Goal: Download file/media

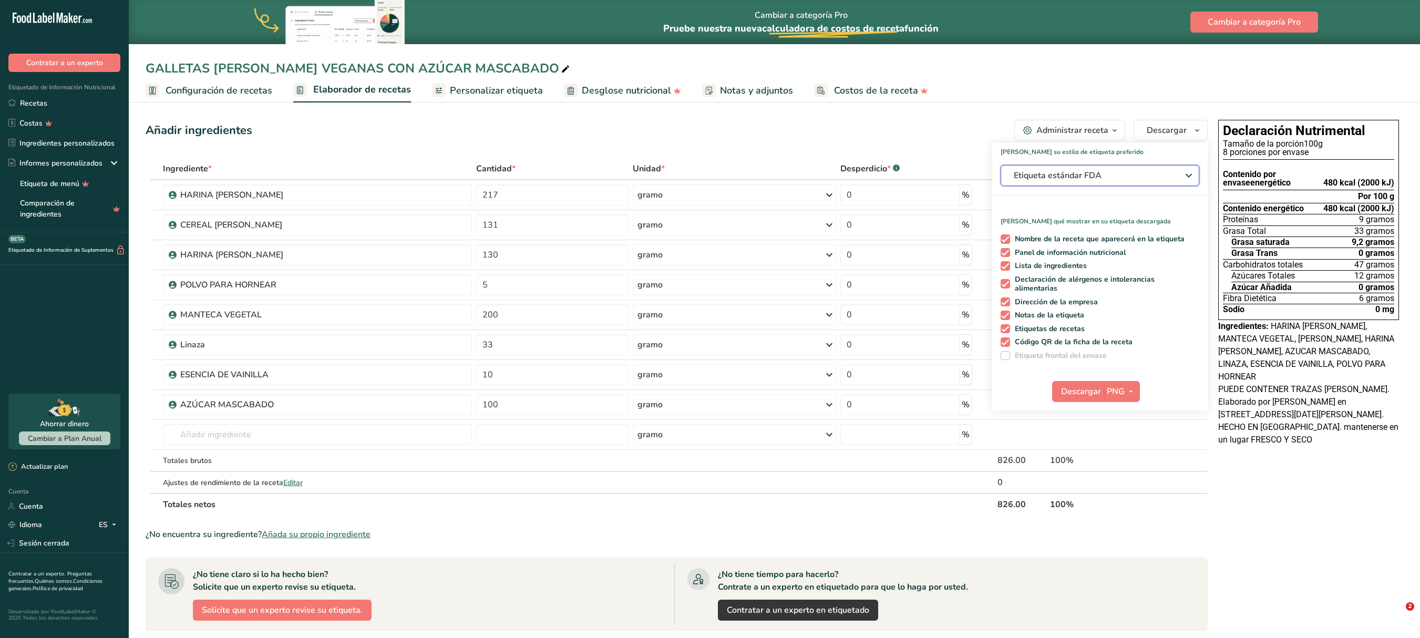
click at [1184, 179] on icon "button" at bounding box center [1188, 175] width 13 height 19
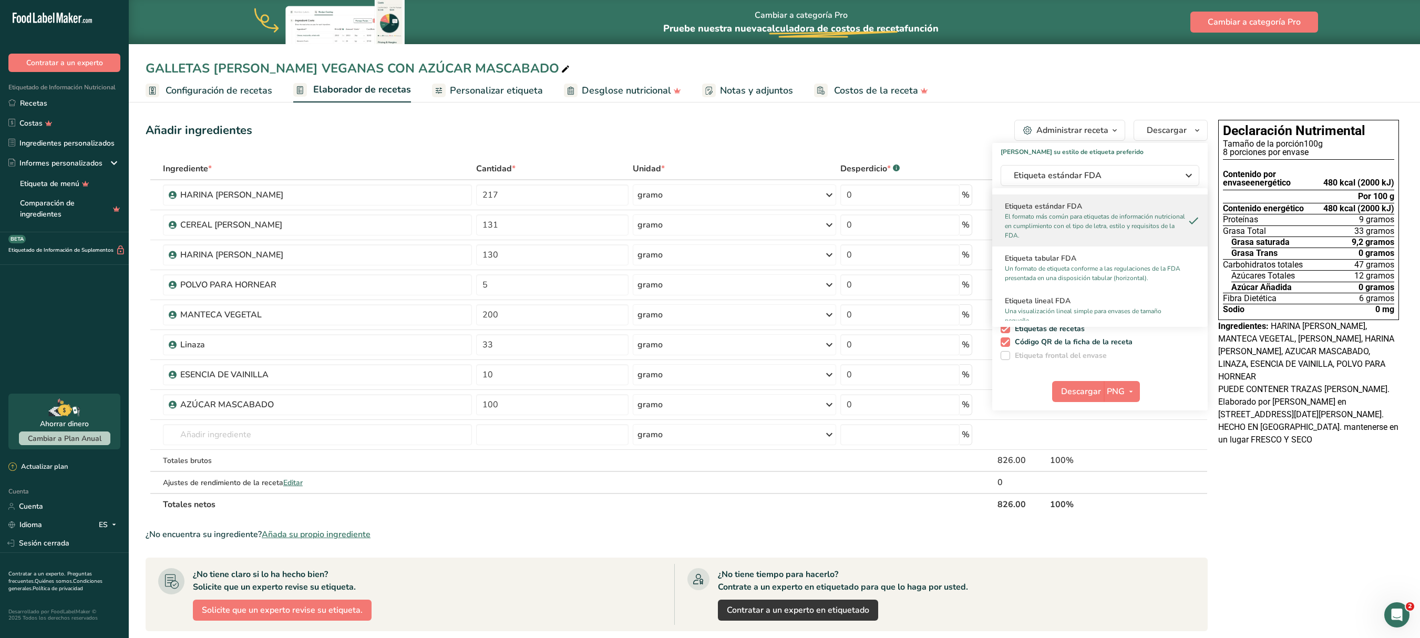
click at [1231, 570] on div "Declaración Nutrimental Tamaño de la porción 100g 8 porciones por envase Conten…" at bounding box center [1308, 483] width 189 height 734
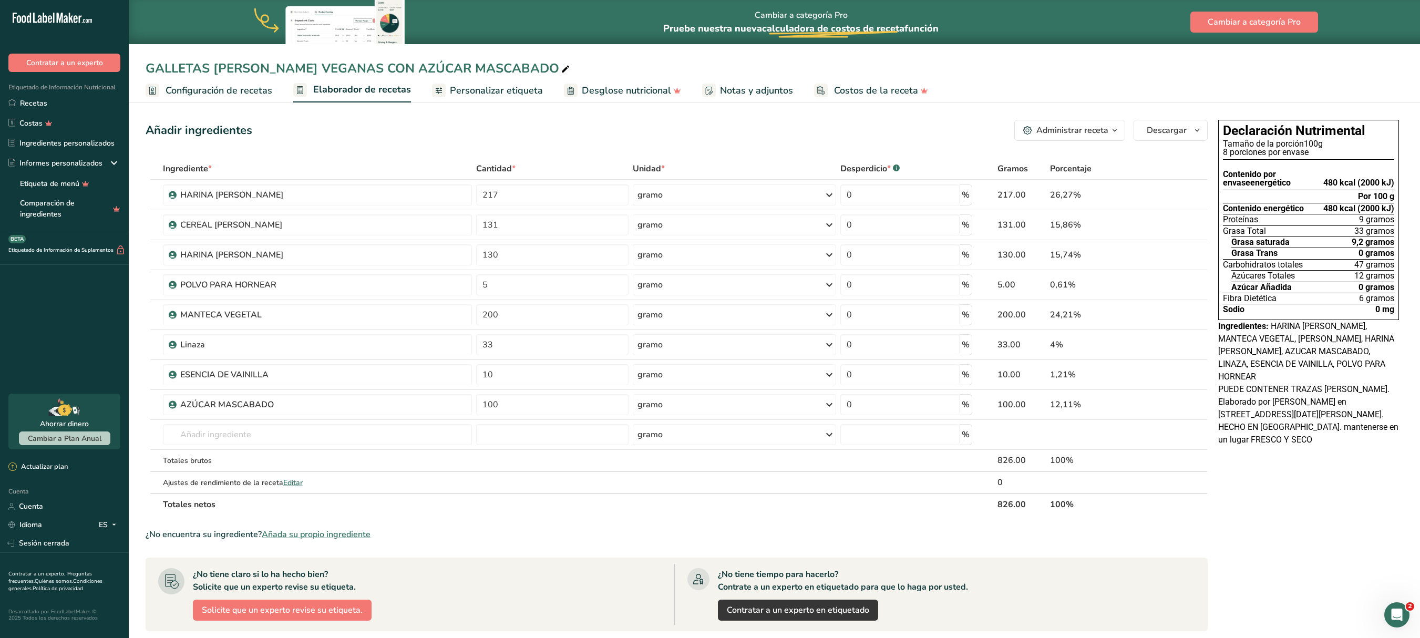
click at [1174, 176] on div "Añadir ingredientes Administrar receta Eliminar receta Duplicar receta Receta d…" at bounding box center [680, 483] width 1068 height 734
click at [1116, 129] on icon "button" at bounding box center [1114, 130] width 8 height 13
click at [1193, 128] on icon "button" at bounding box center [1197, 130] width 8 height 13
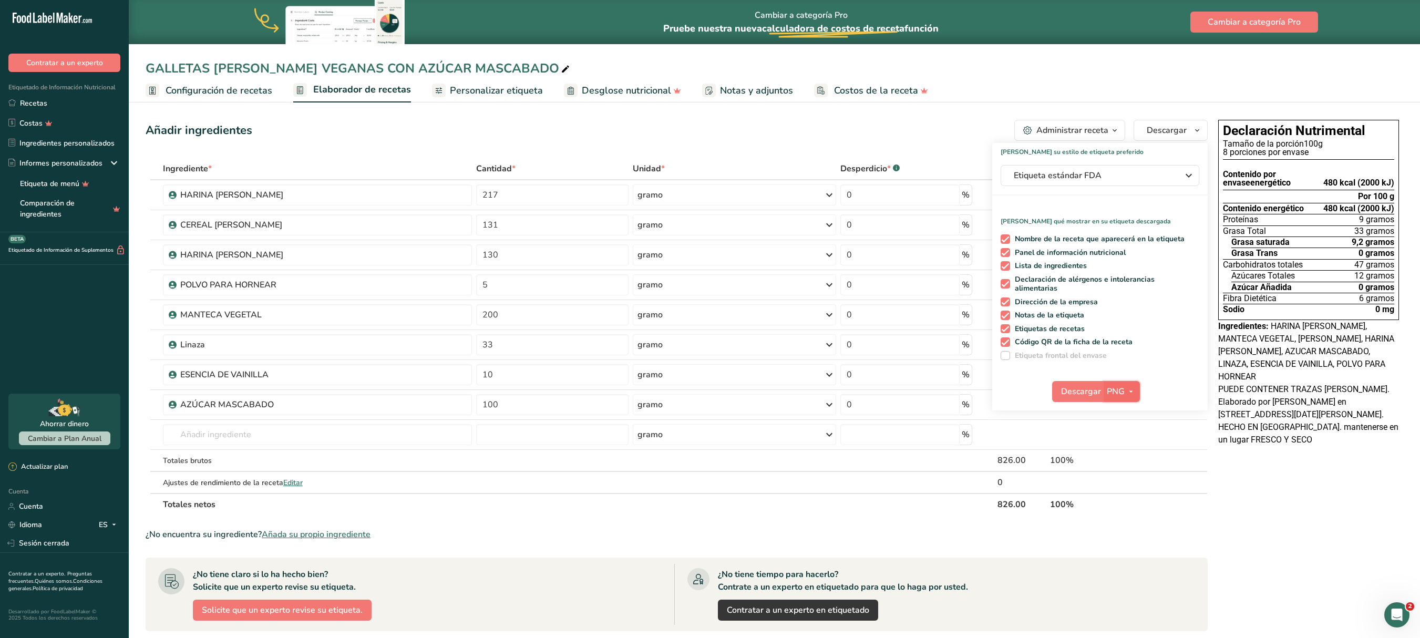
click at [1127, 394] on icon "button" at bounding box center [1131, 391] width 8 height 13
click at [1128, 462] on font "PDF" at bounding box center [1122, 465] width 15 height 10
click at [1132, 388] on icon "button" at bounding box center [1131, 391] width 8 height 13
click at [1122, 388] on font "PNG" at bounding box center [1116, 392] width 18 height 12
click at [1131, 391] on icon "button" at bounding box center [1131, 391] width 8 height 13
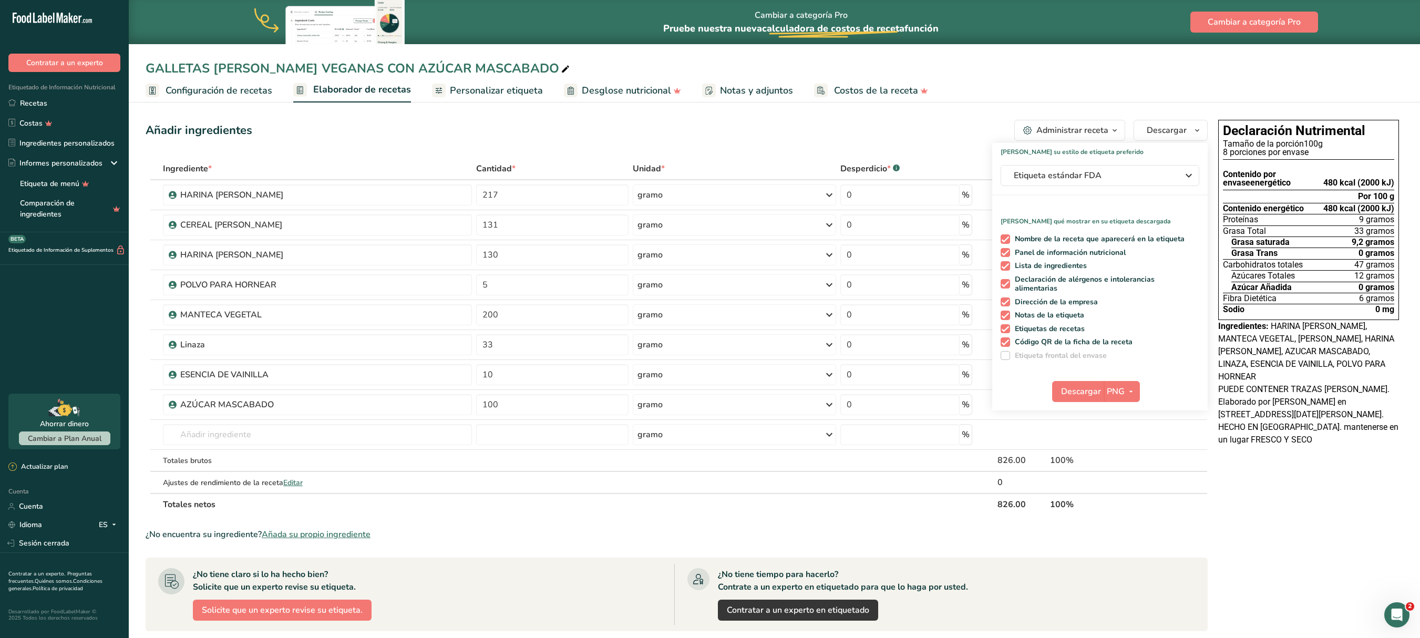
click at [1239, 554] on div "Declaración Nutrimental Tamaño de la porción 100g 8 porciones por envase Conten…" at bounding box center [1308, 483] width 189 height 734
